Goal: Check status: Check status

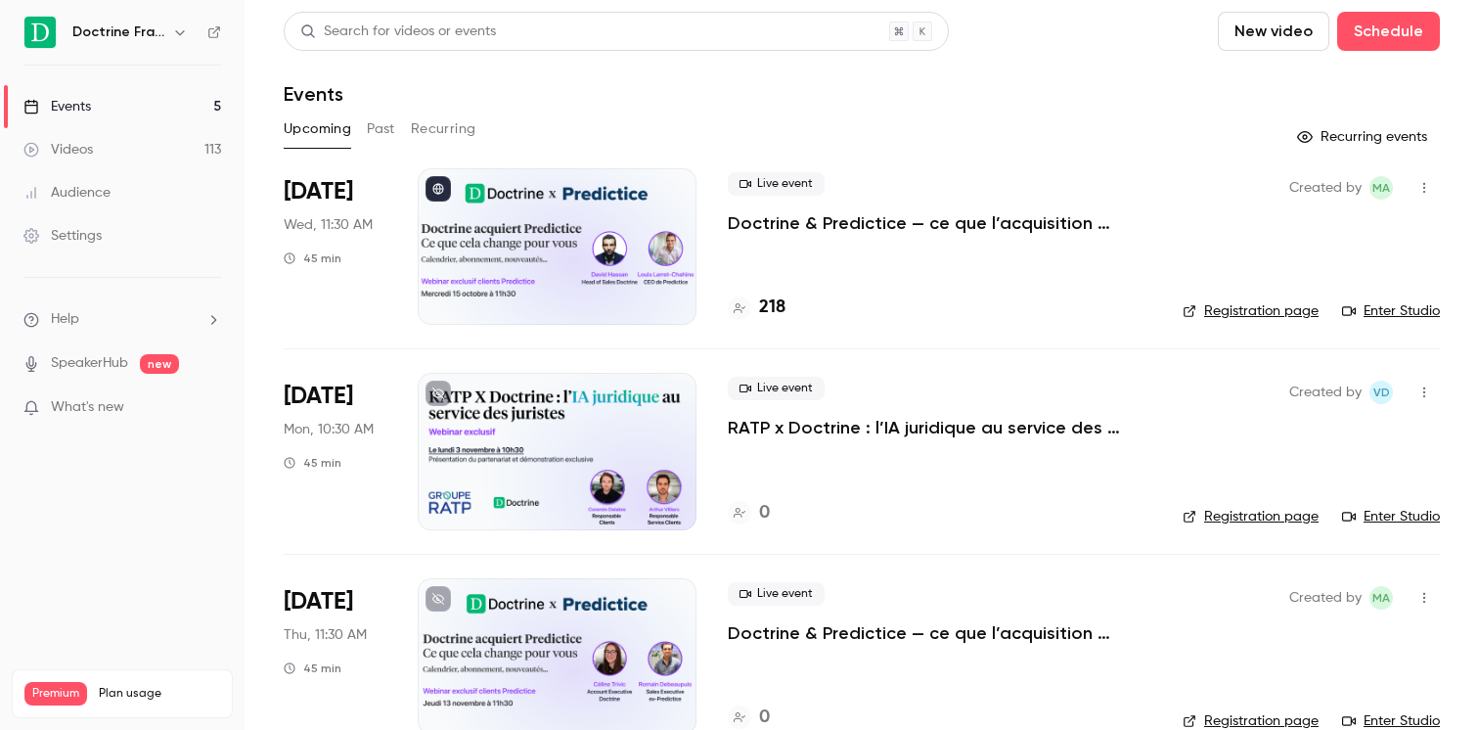
click at [568, 227] on div at bounding box center [557, 246] width 279 height 157
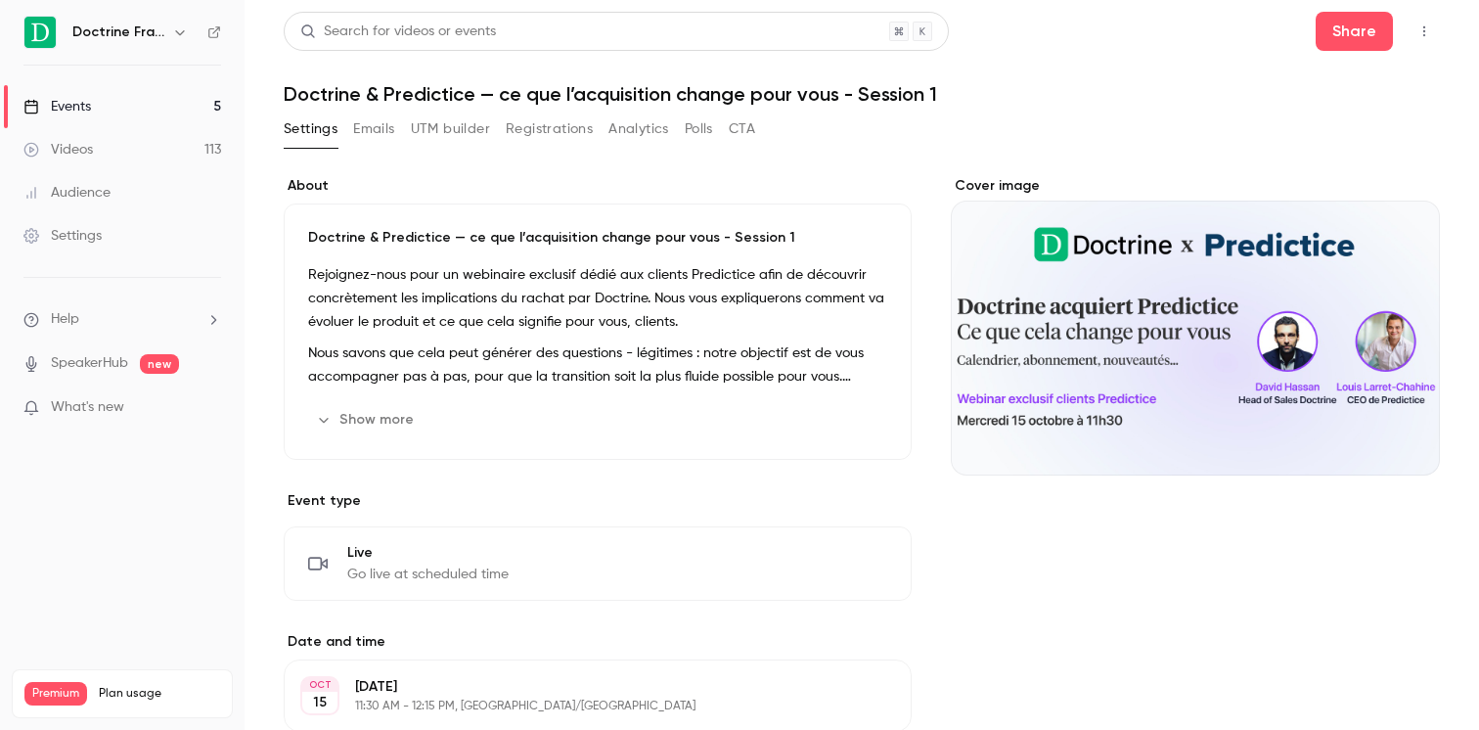
click at [637, 131] on button "Analytics" at bounding box center [638, 128] width 61 height 31
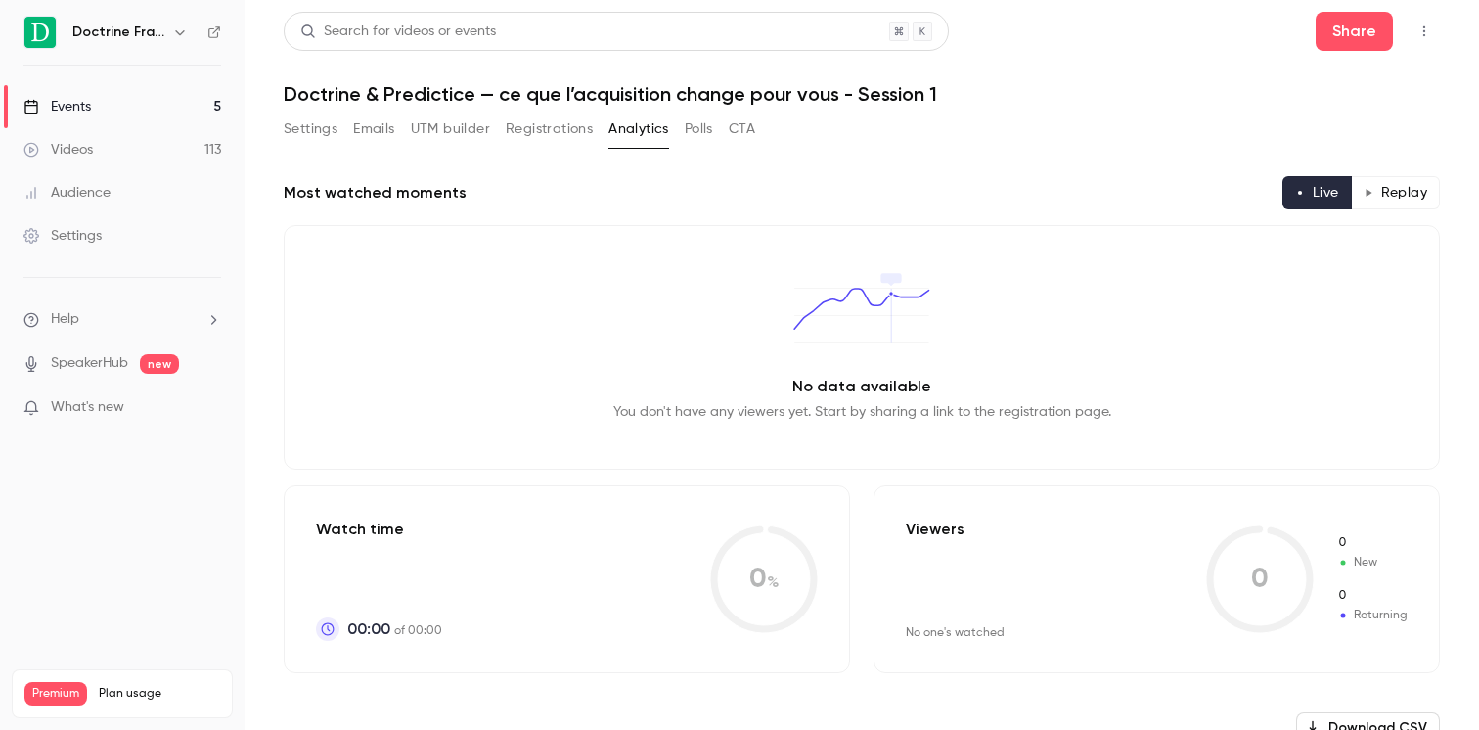
click at [1382, 202] on button "Replay" at bounding box center [1395, 192] width 89 height 33
click at [1316, 199] on button "Live" at bounding box center [1317, 192] width 69 height 33
click at [589, 275] on div "No data available You don't have any viewers yet. Start by sharing a link to th…" at bounding box center [862, 347] width 1156 height 245
